Goal: Information Seeking & Learning: Learn about a topic

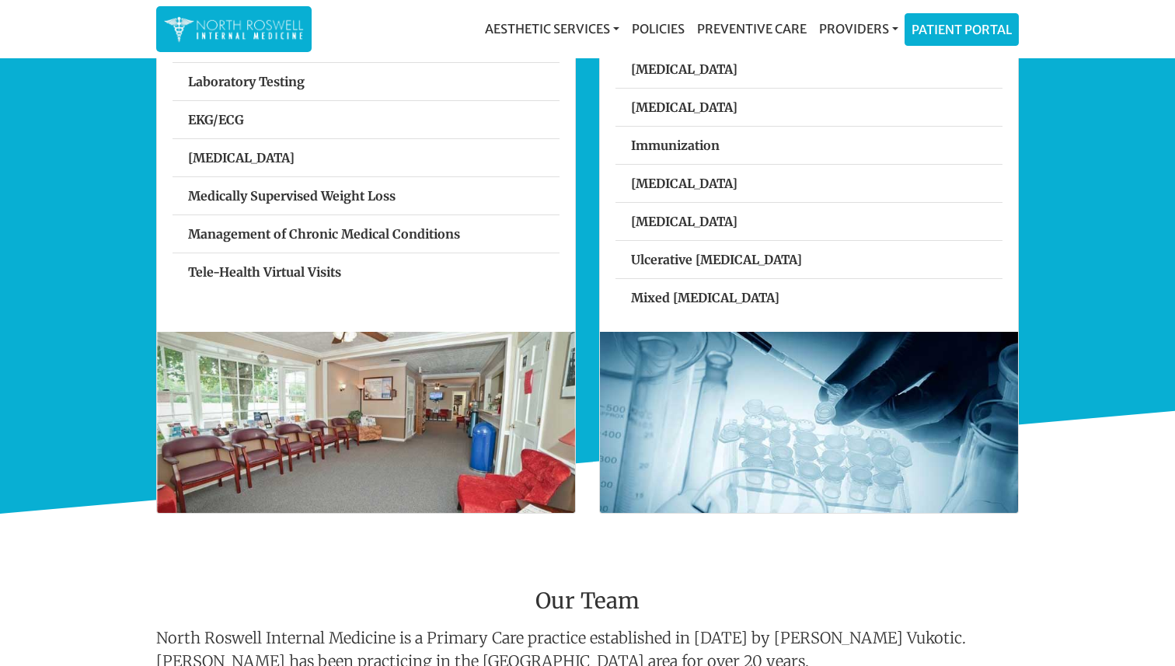
scroll to position [375, 0]
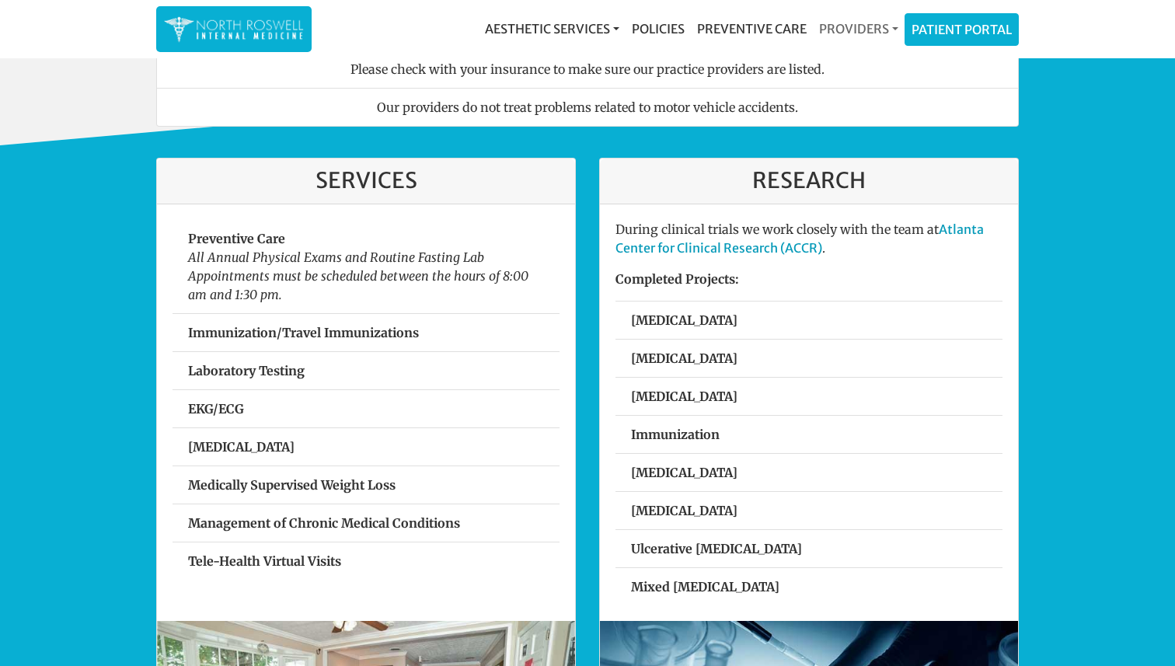
click at [877, 30] on link "Providers" at bounding box center [859, 28] width 92 height 31
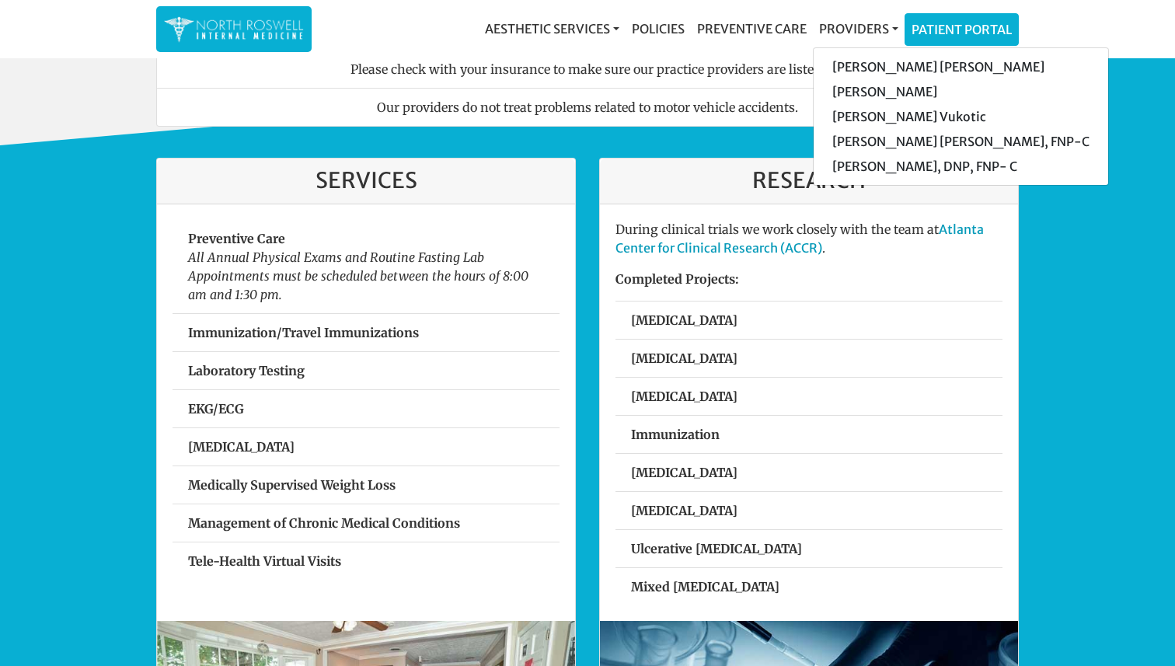
click at [1052, 243] on div "Services Preventive Care All Annual Physical Exams and Routine Fasting Lab Appo…" at bounding box center [587, 474] width 1175 height 658
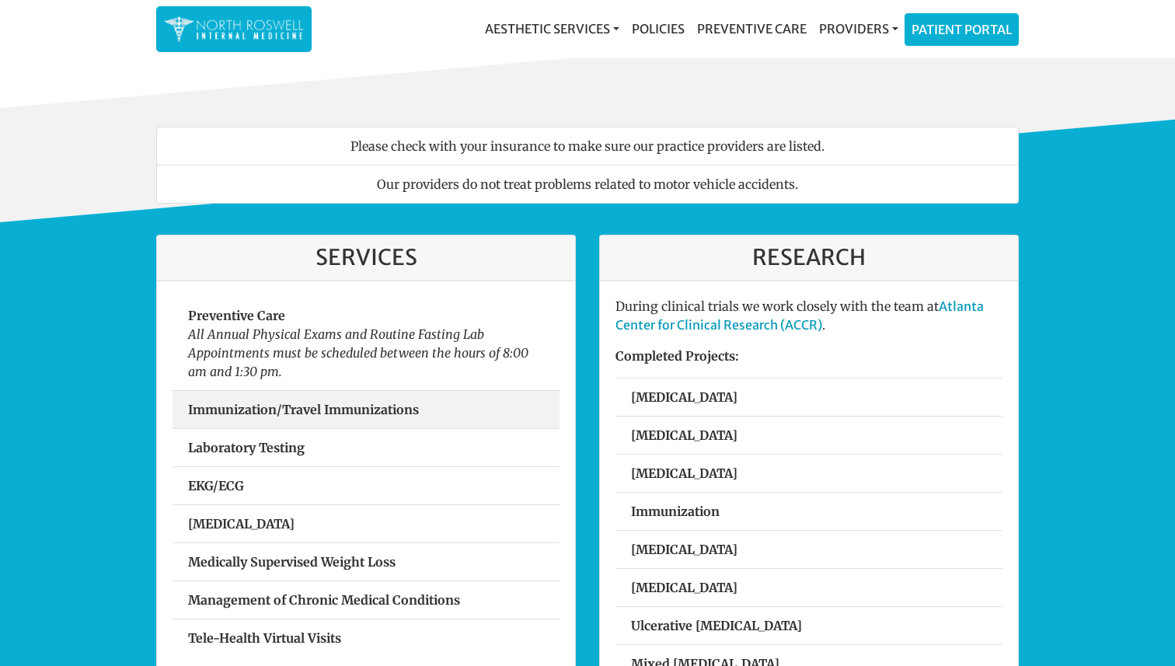
scroll to position [0, 0]
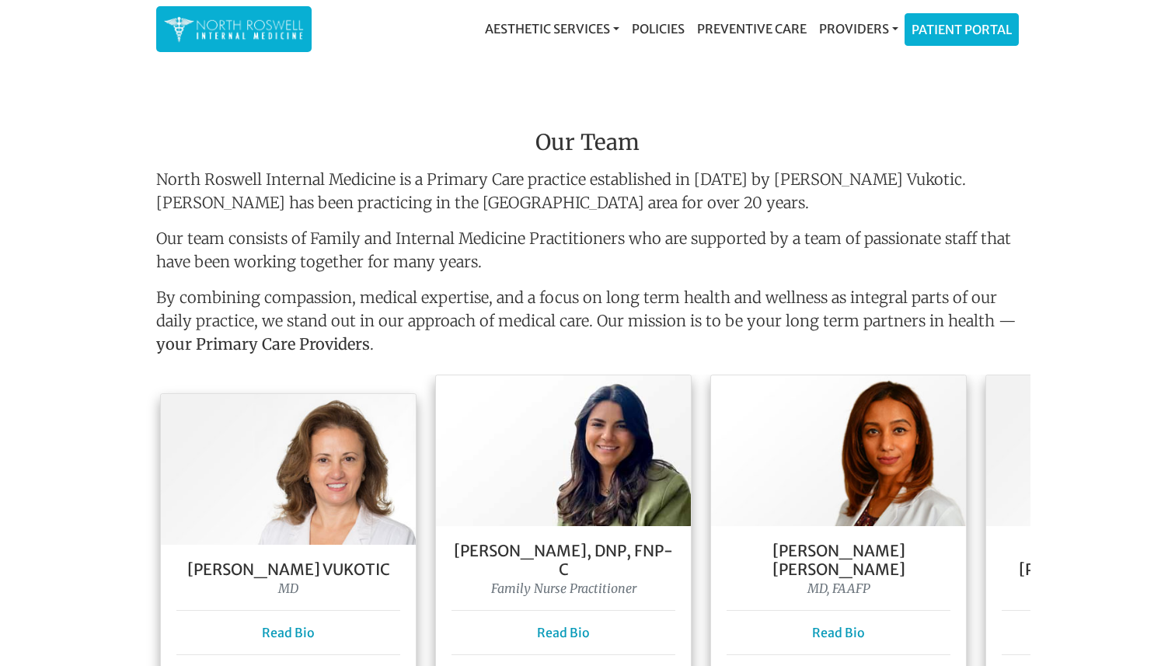
scroll to position [1124, 0]
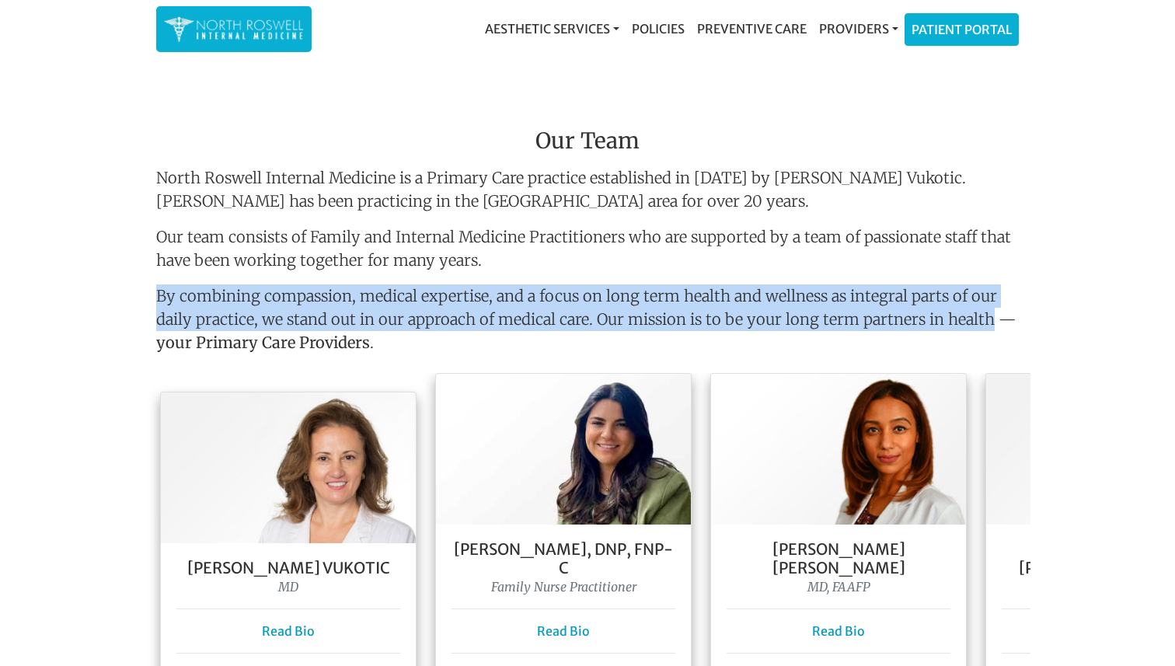
drag, startPoint x: 986, startPoint y: 315, endPoint x: 173, endPoint y: 283, distance: 813.7
click at [173, 283] on div "Our Team North Roswell Internal Medicine is a Primary Care practice established…" at bounding box center [588, 251] width 886 height 246
copy p "By combining compassion, medical expertise, and a focus on long term health and…"
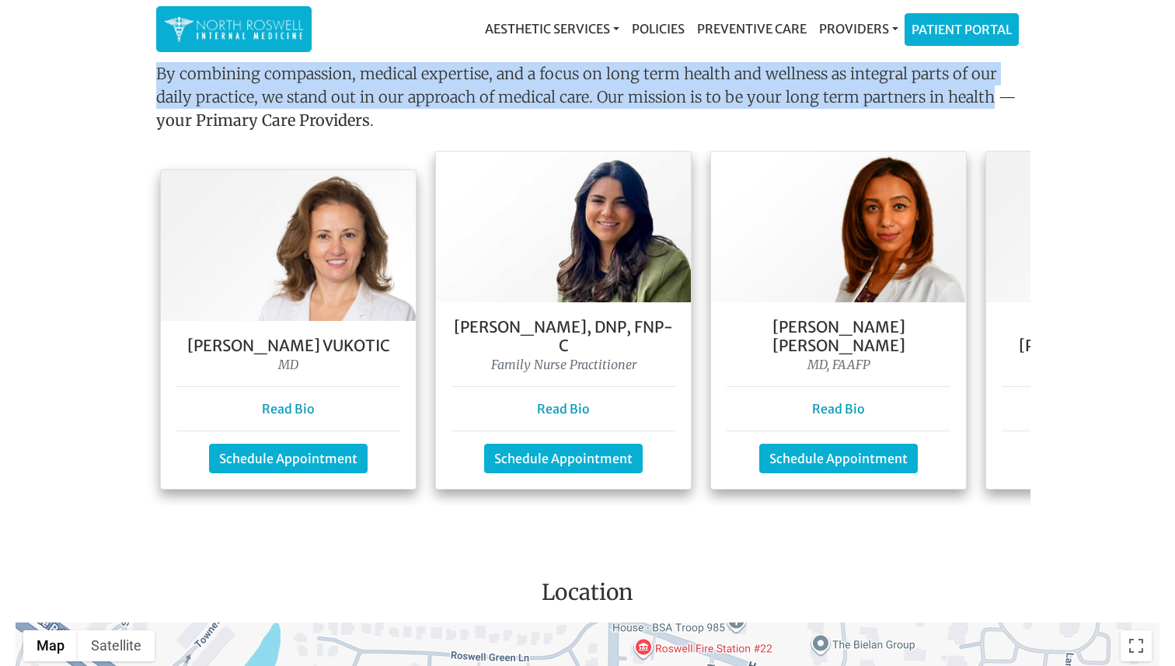
scroll to position [1344, 0]
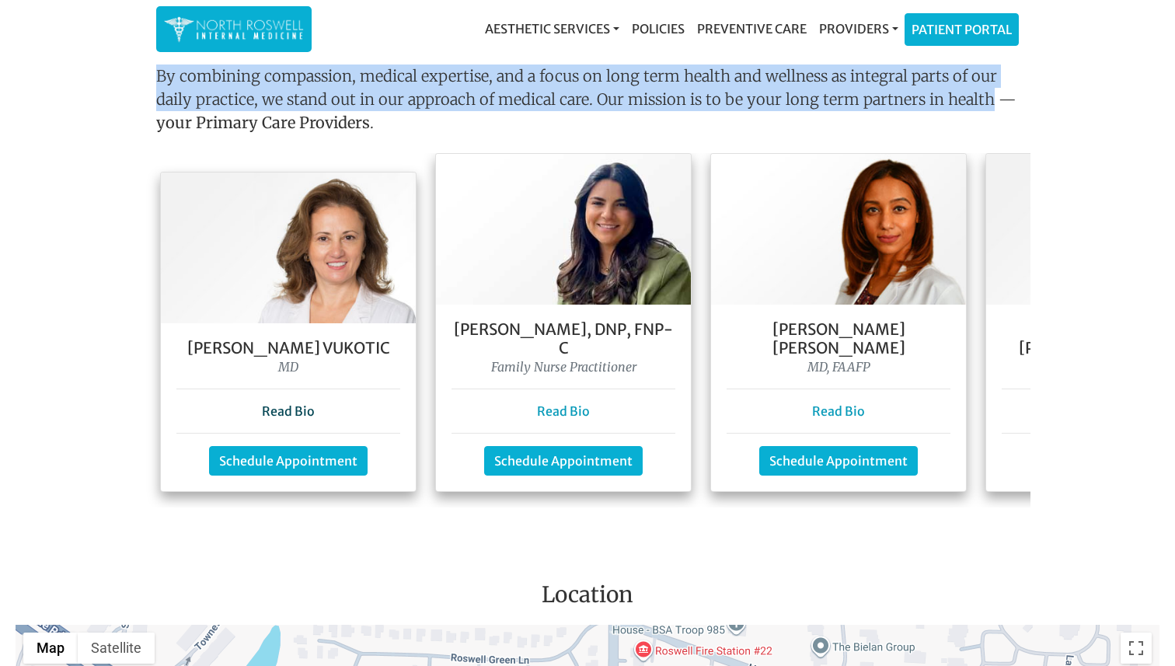
click at [292, 403] on link "Read Bio" at bounding box center [288, 411] width 53 height 16
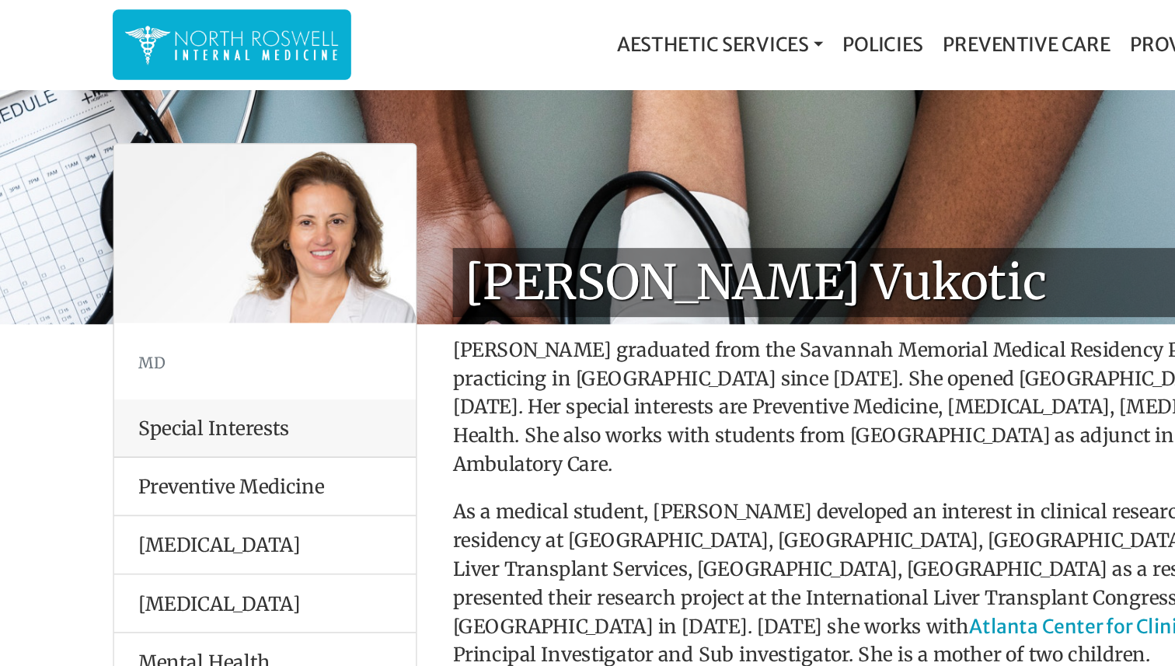
click at [253, 25] on img at bounding box center [234, 29] width 140 height 30
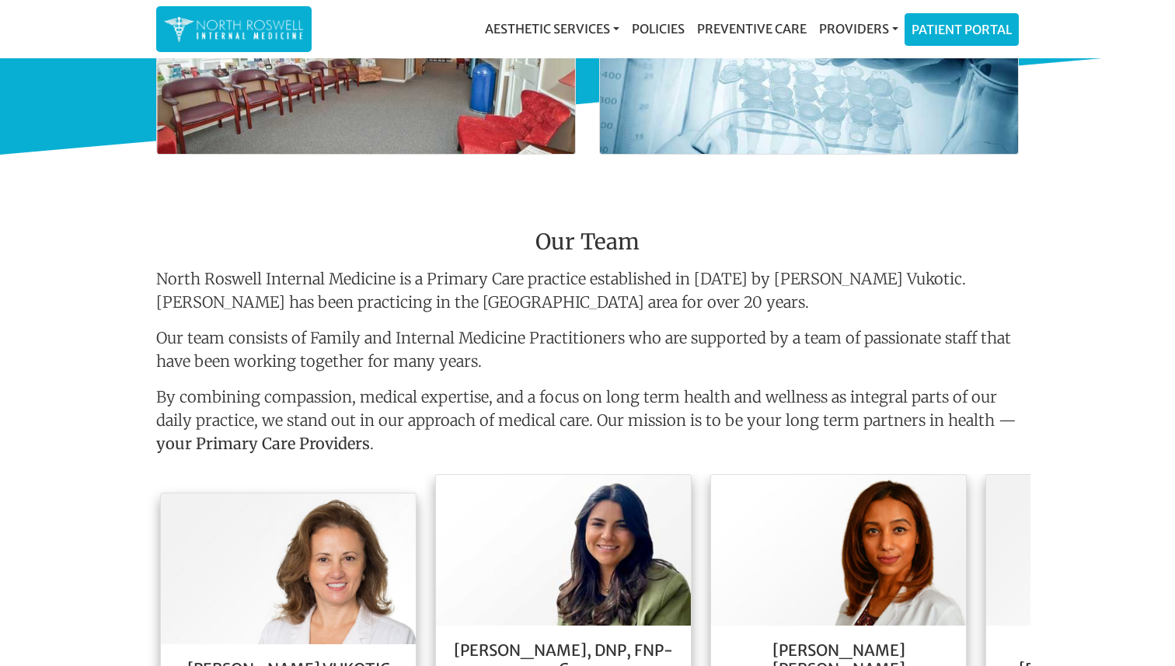
scroll to position [1024, 0]
